Goal: Check status: Check status

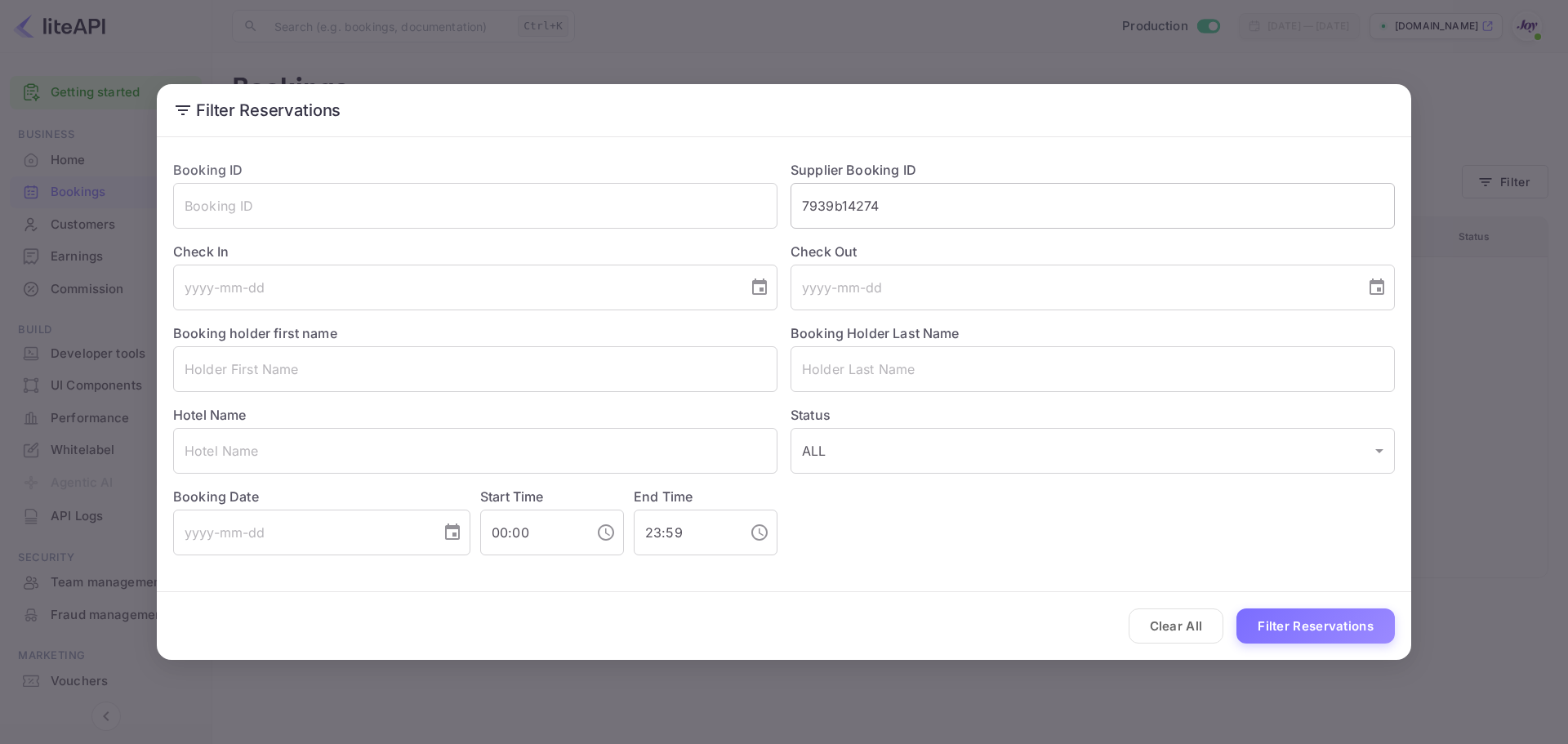
click at [846, 207] on input "7939b14274" at bounding box center [1092, 205] width 604 height 45
paste input "61196824"
type input "61196824"
click at [1319, 619] on button "Filter Reservations" at bounding box center [1315, 626] width 159 height 35
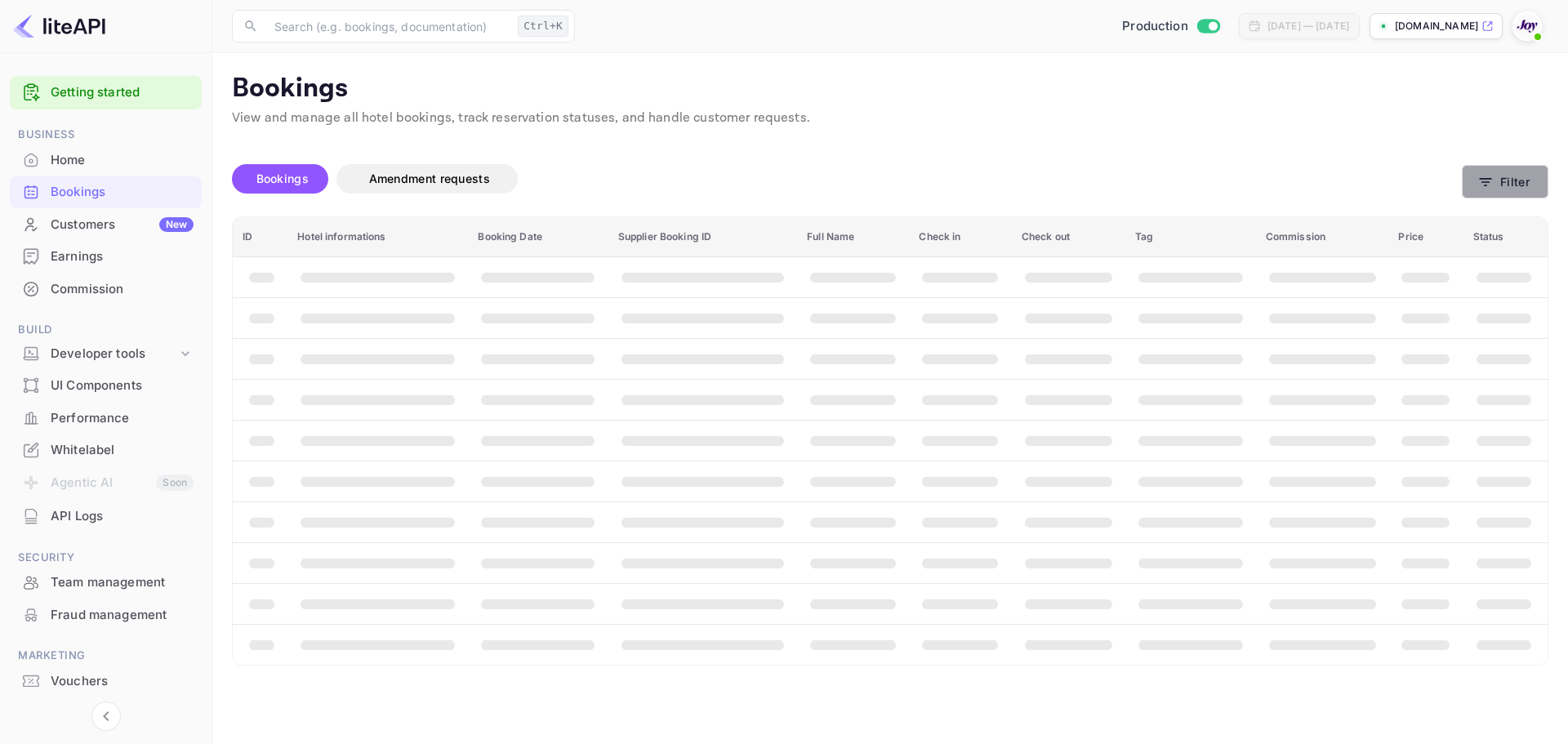
click at [1516, 183] on button "Filter" at bounding box center [1505, 181] width 87 height 33
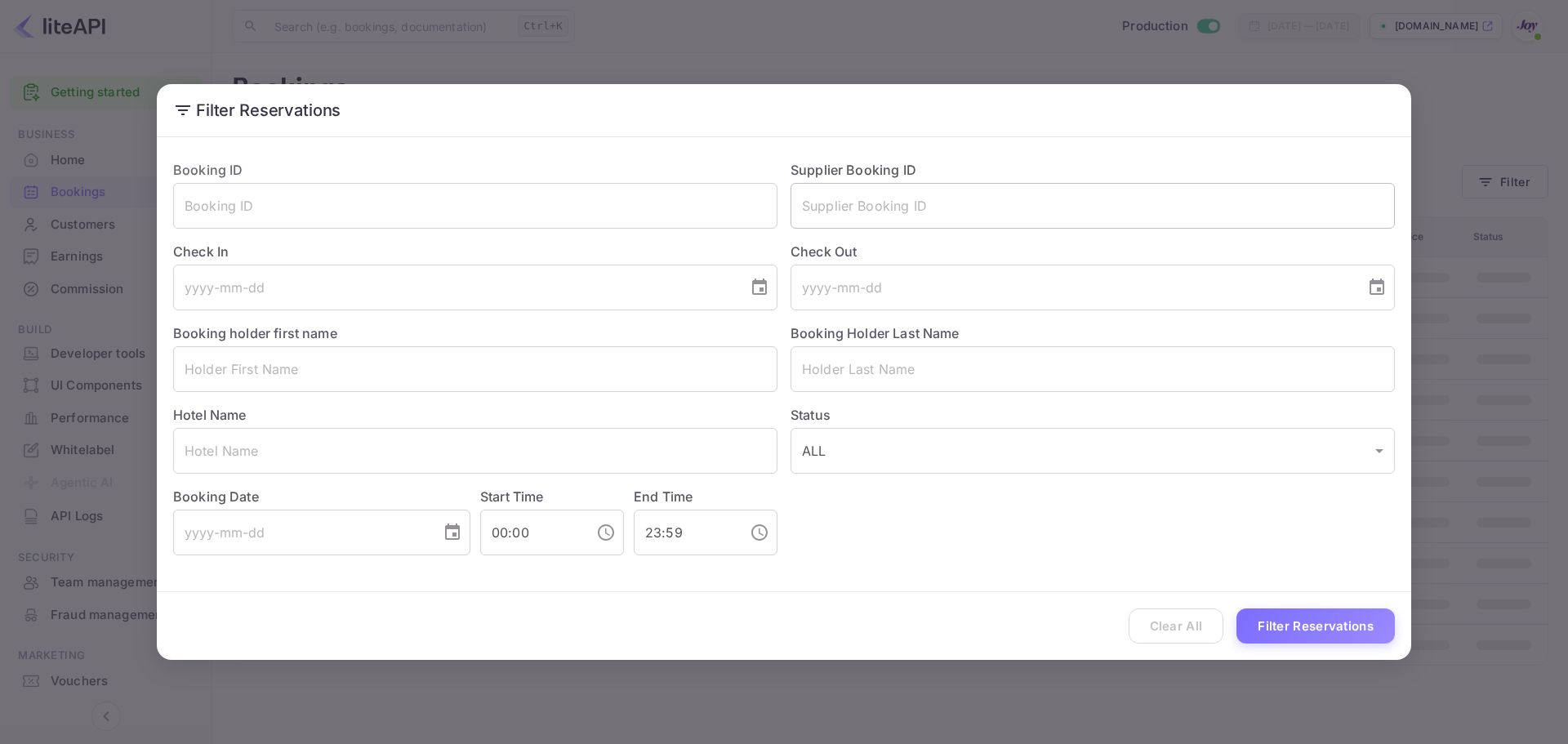
click at [836, 215] on input "text" at bounding box center [1092, 205] width 604 height 45
paste input "61196824"
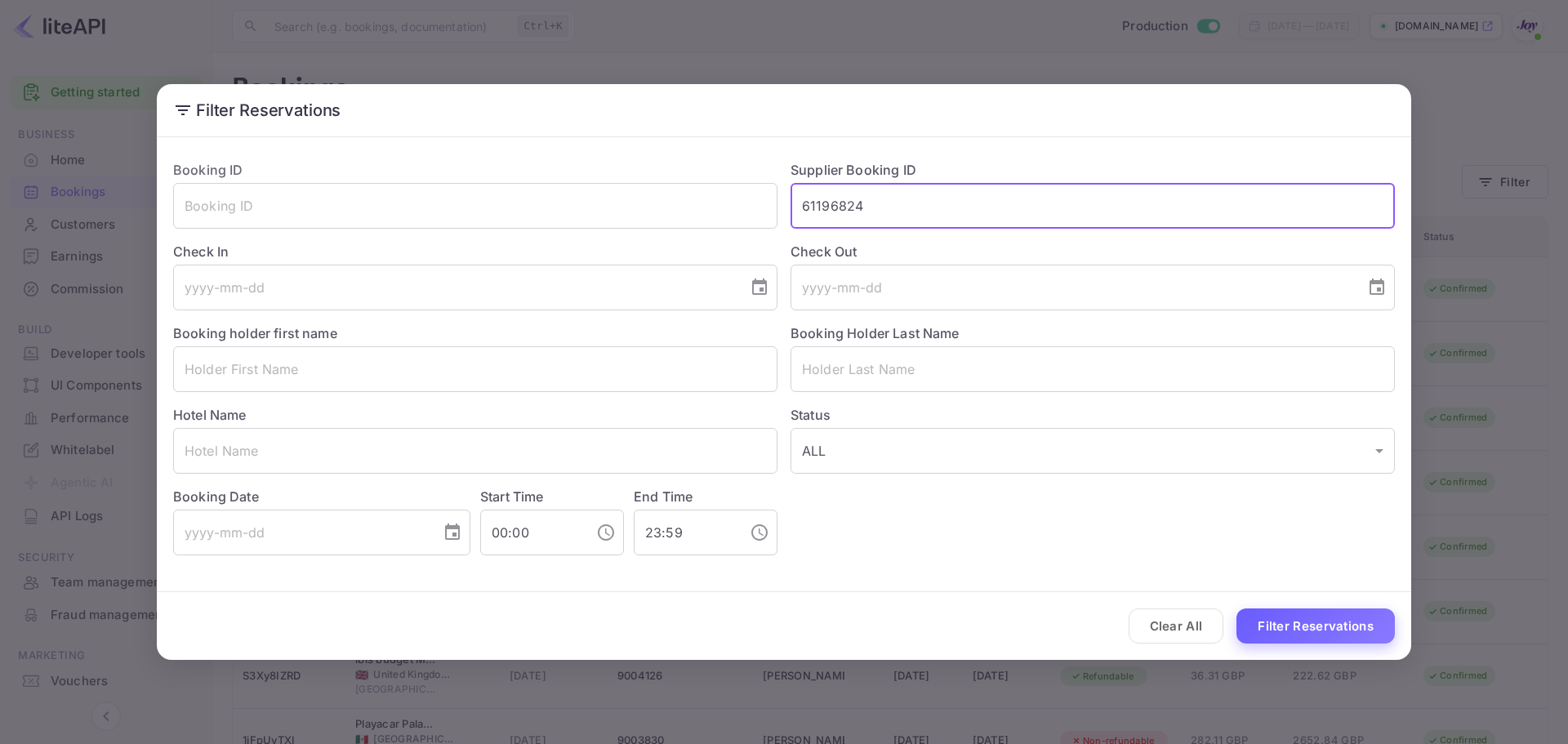
type input "61196824"
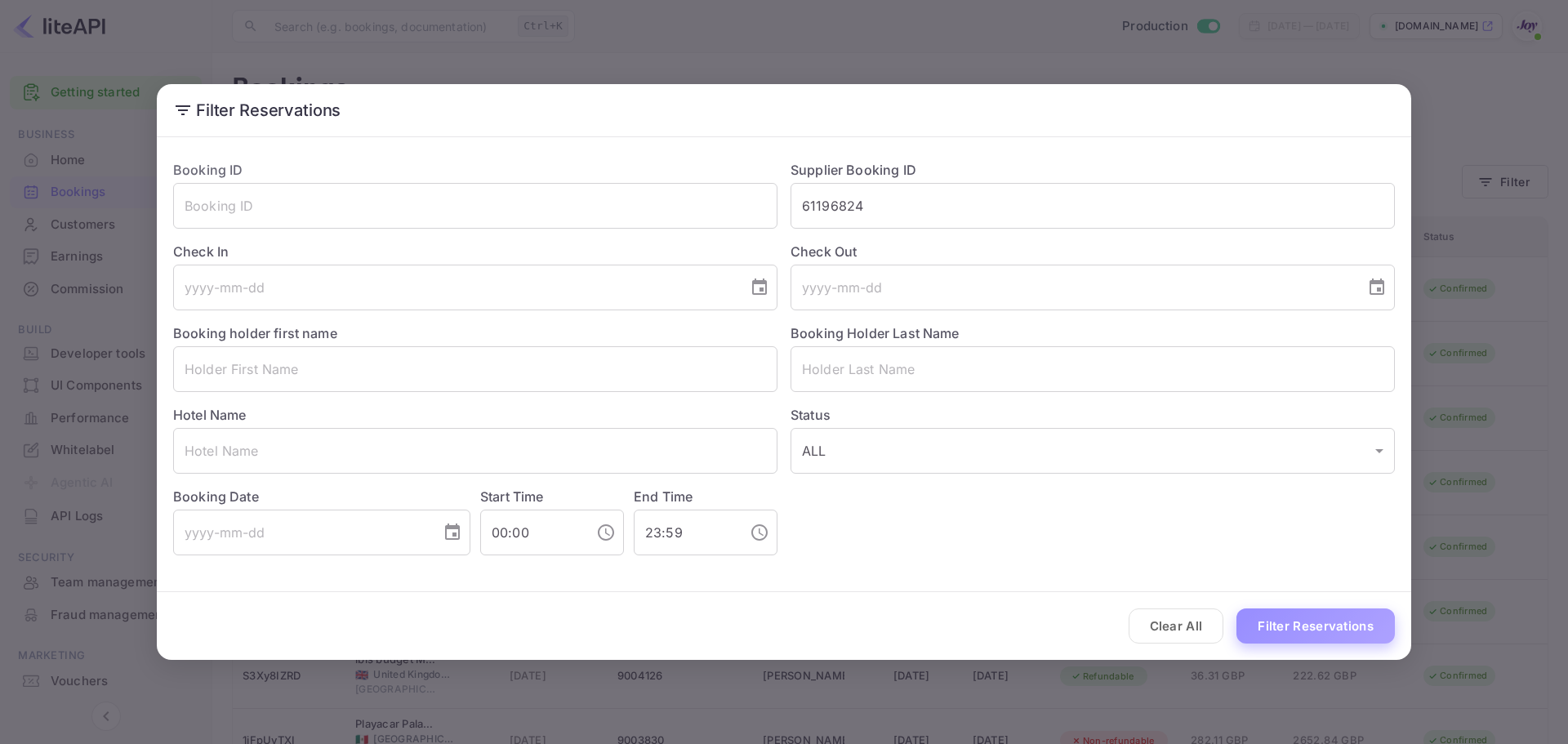
click at [1325, 635] on button "Filter Reservations" at bounding box center [1315, 626] width 159 height 35
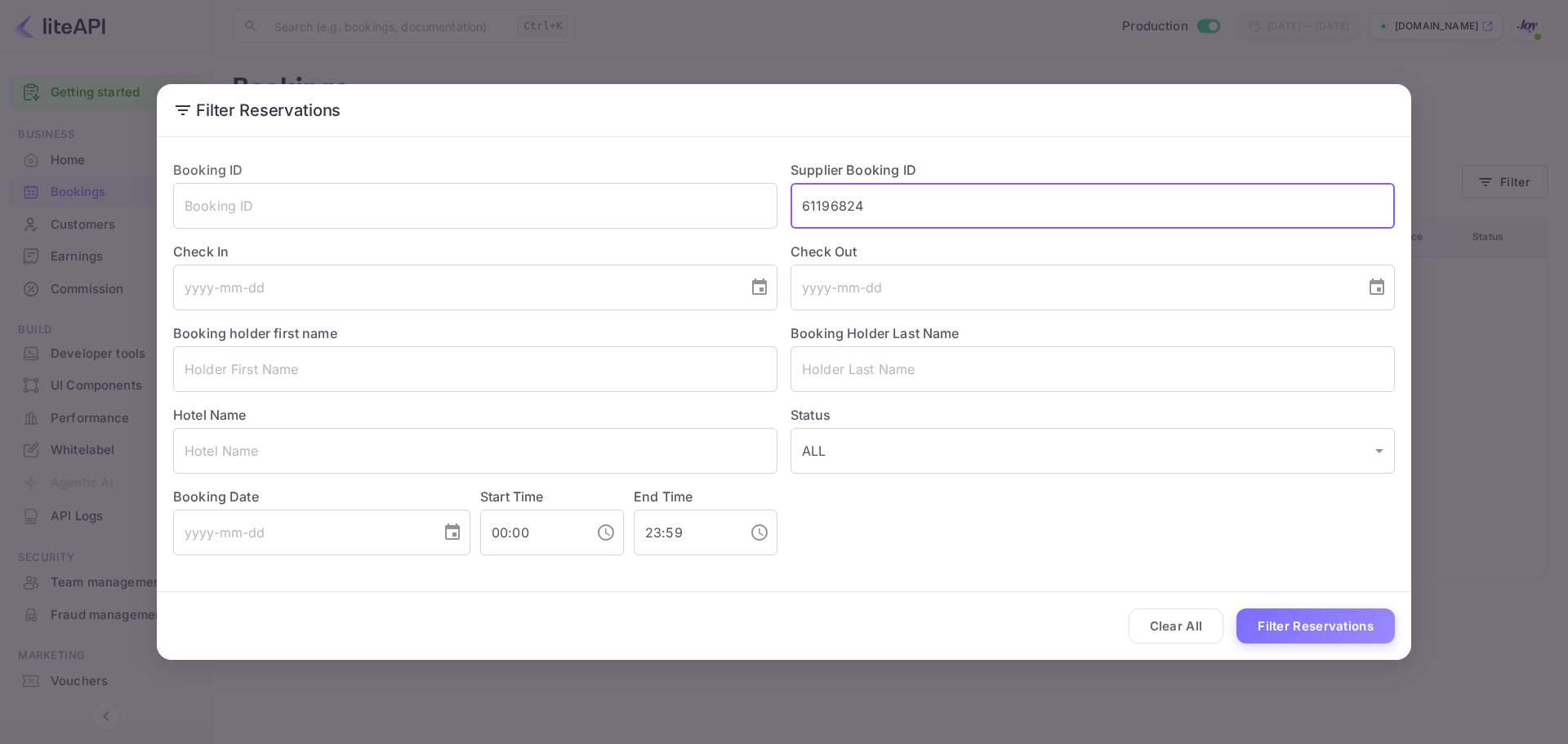
click at [844, 200] on input "61196824" at bounding box center [1092, 205] width 604 height 45
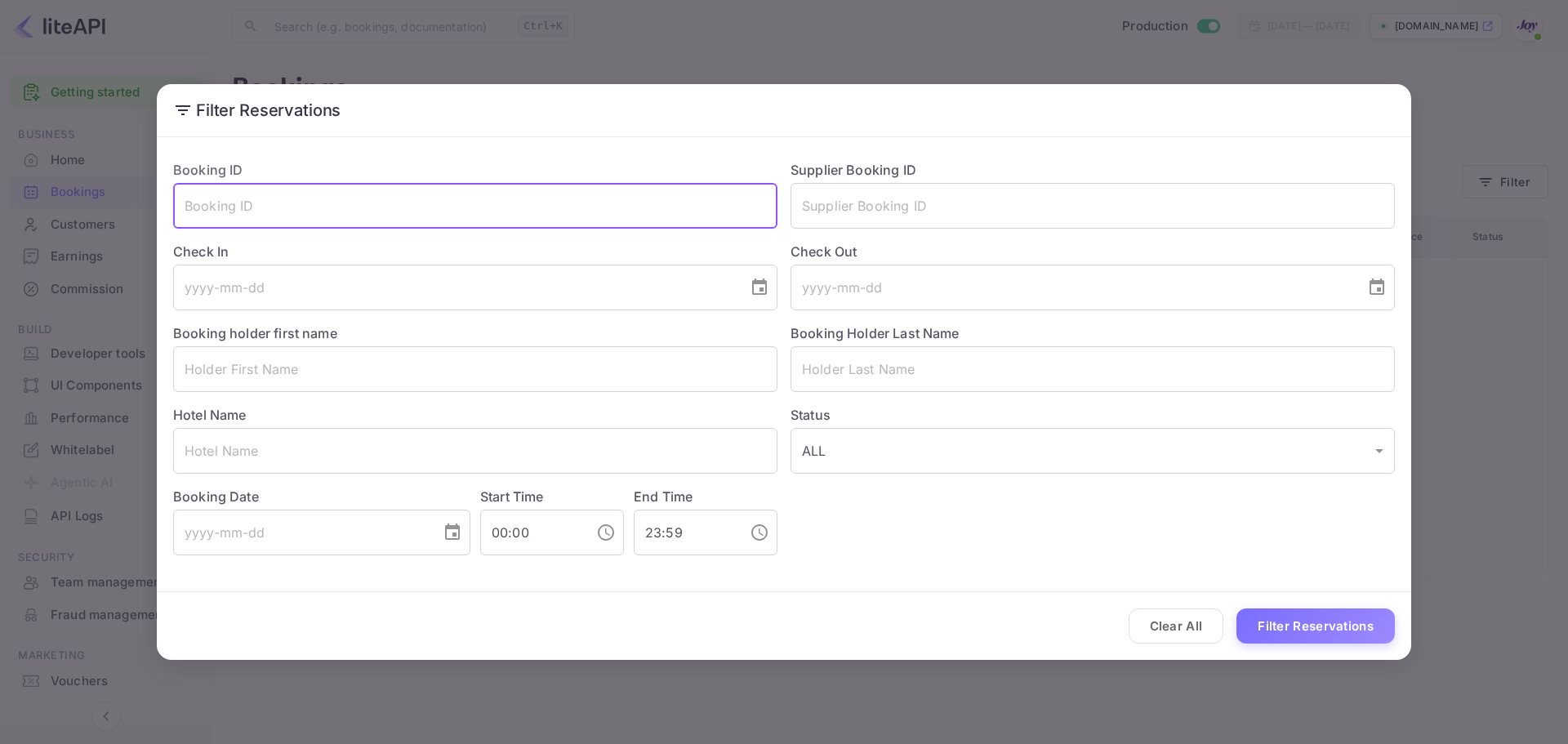
click at [230, 209] on input "text" at bounding box center [475, 205] width 604 height 45
paste input "61196824"
type input "61196824"
click at [1307, 627] on button "Filter Reservations" at bounding box center [1315, 626] width 159 height 35
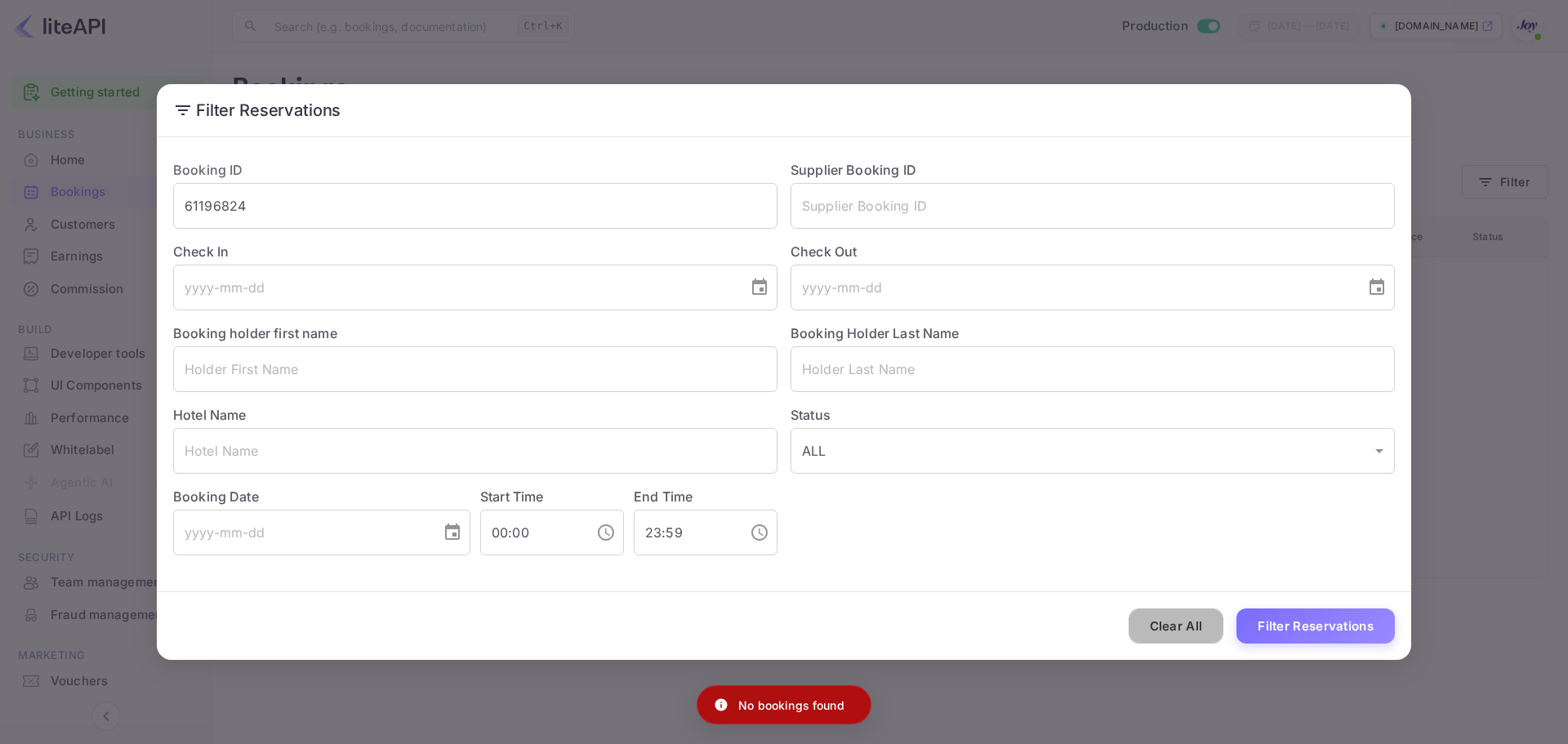
click at [1160, 622] on button "Clear All" at bounding box center [1176, 626] width 95 height 35
